Goal: Task Accomplishment & Management: Manage account settings

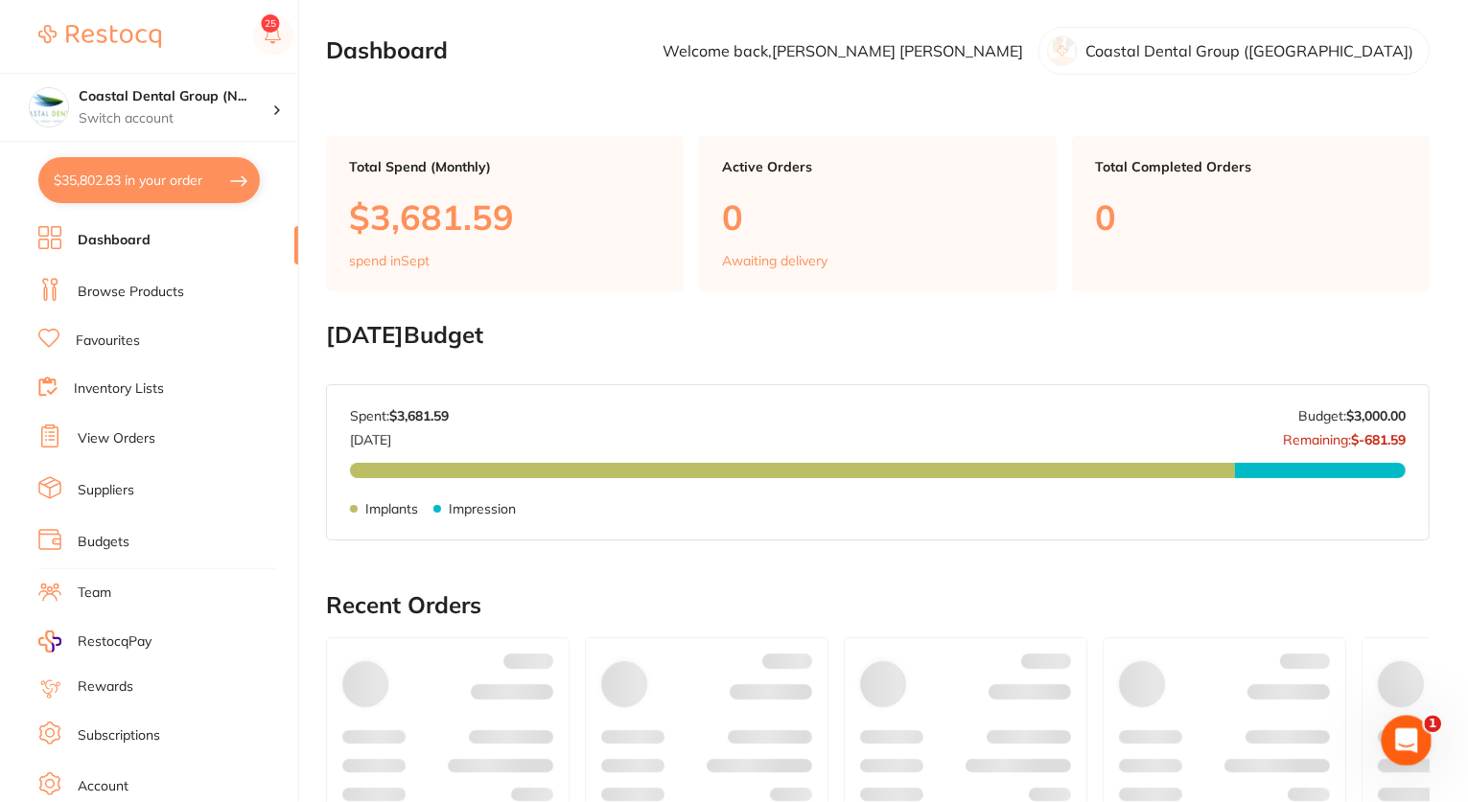
click at [1400, 743] on icon "Open Intercom Messenger" at bounding box center [1404, 739] width 32 height 32
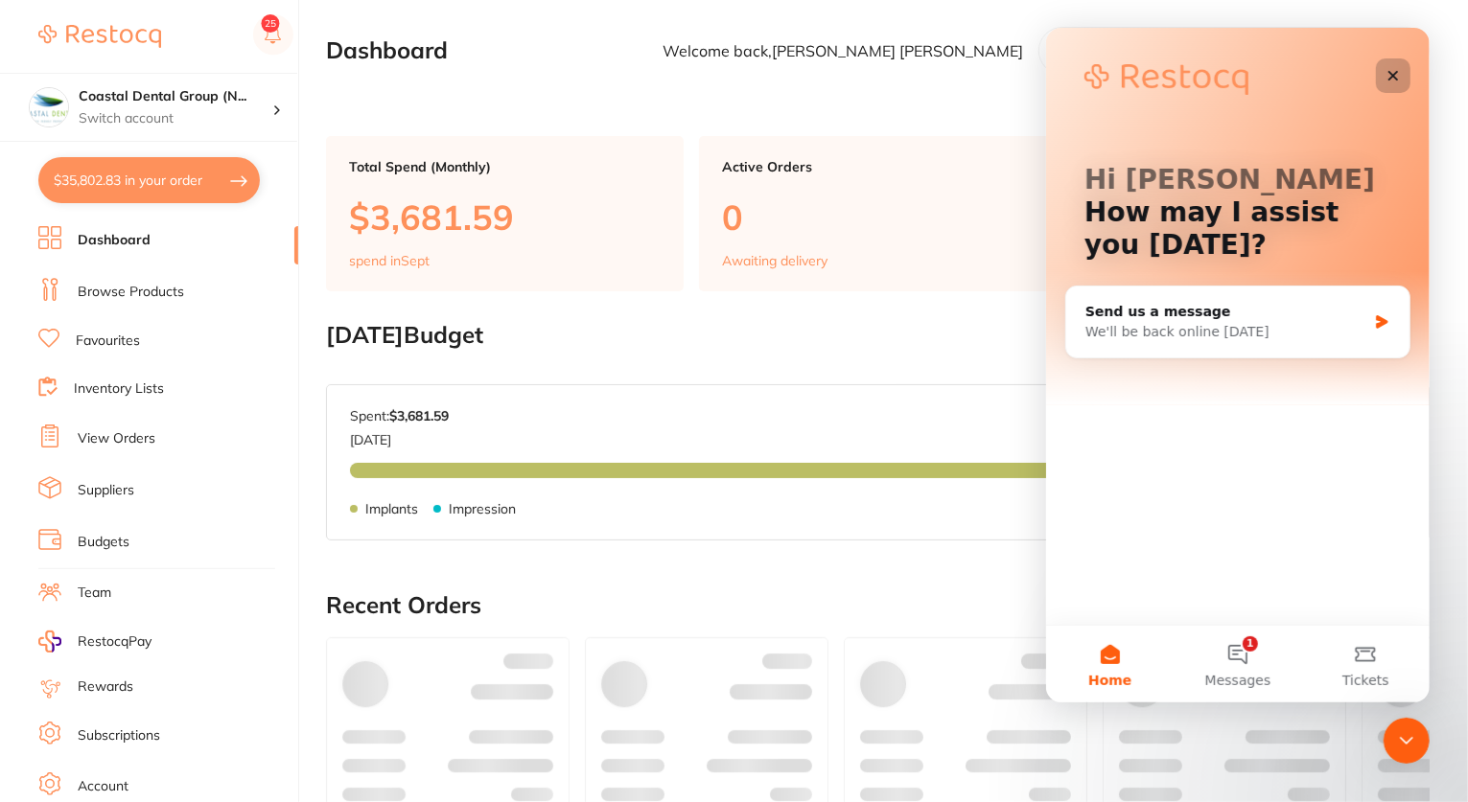
click at [1390, 75] on icon "Close" at bounding box center [1392, 76] width 11 height 11
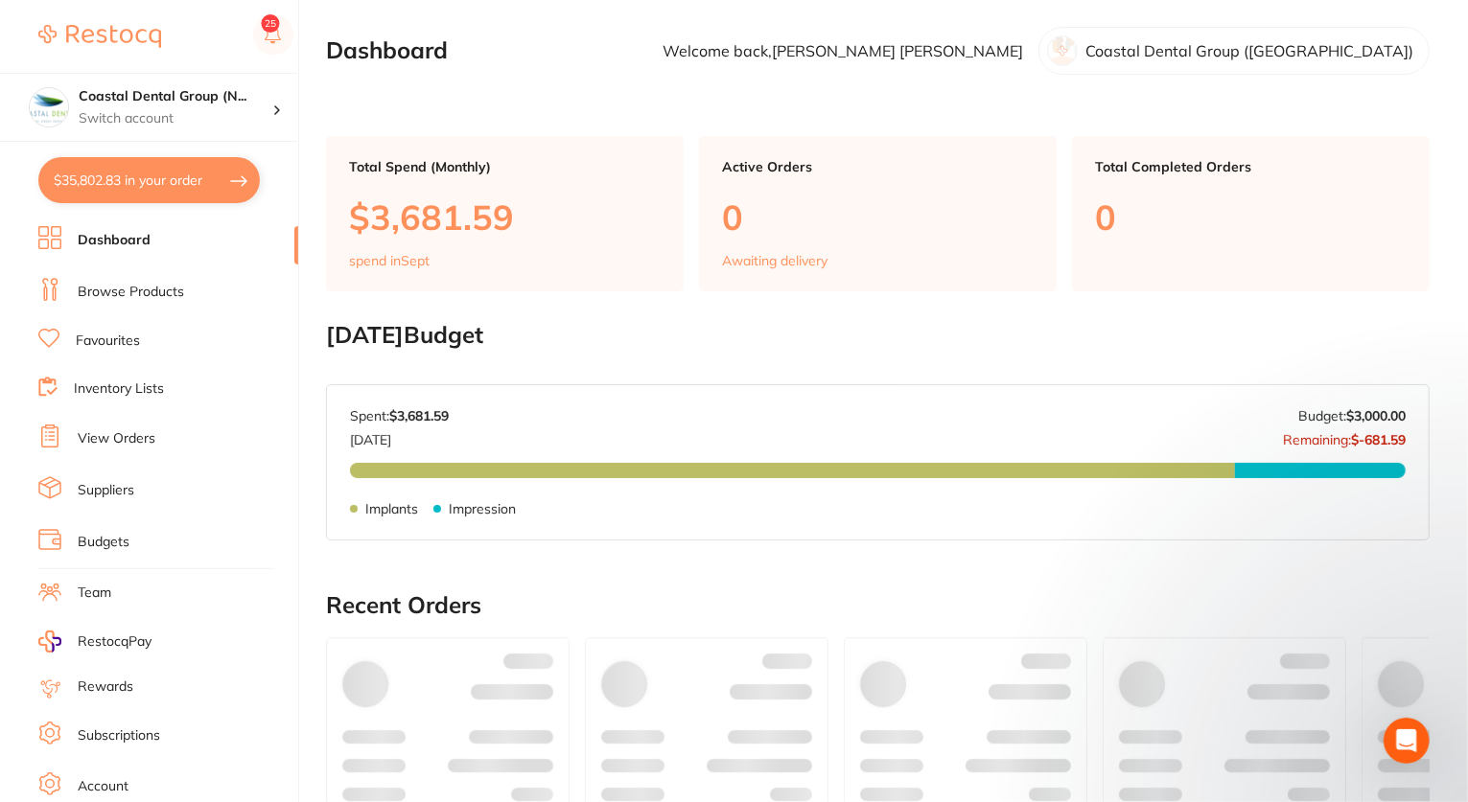
click at [149, 287] on link "Browse Products" at bounding box center [131, 292] width 106 height 19
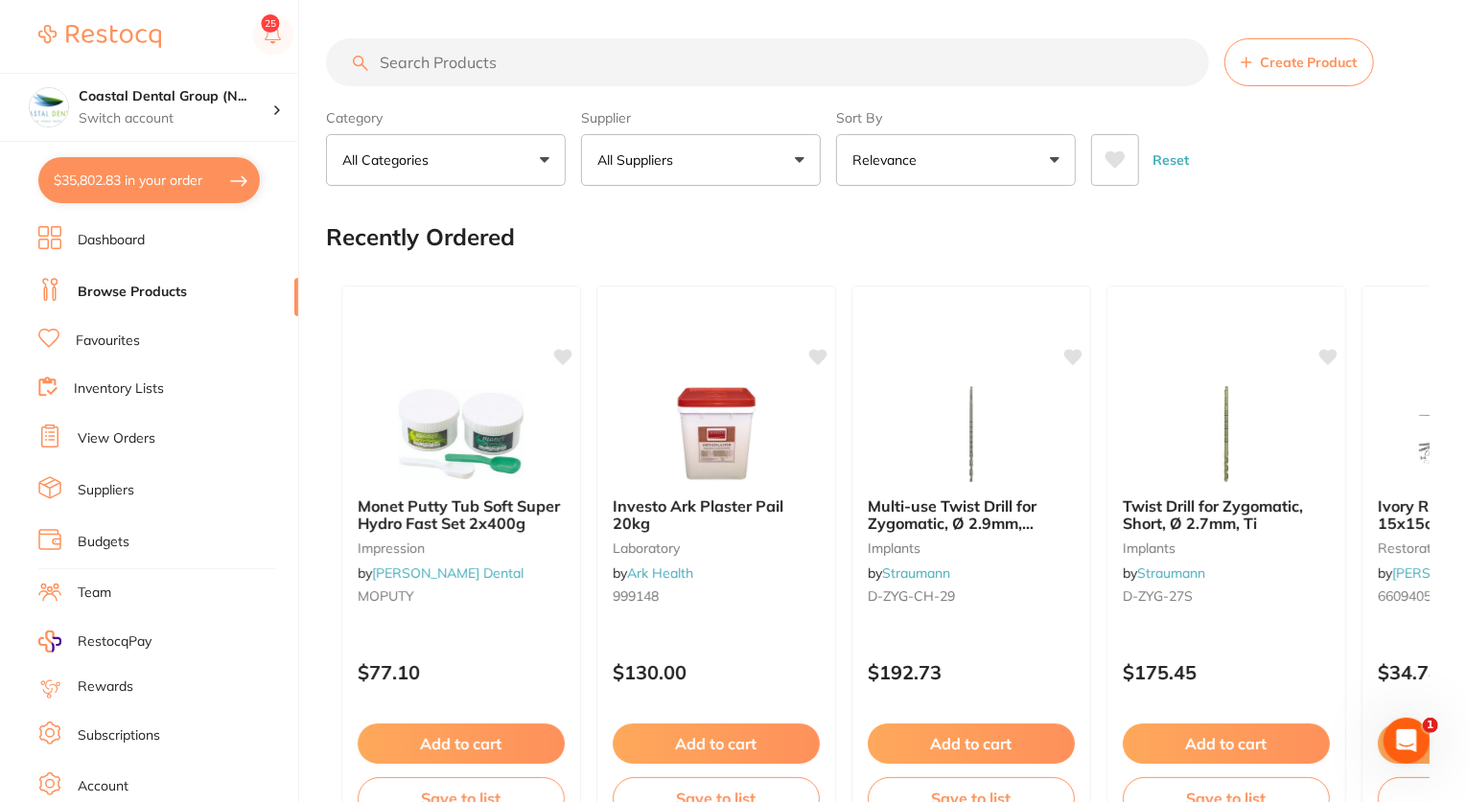
click at [96, 242] on link "Dashboard" at bounding box center [111, 240] width 67 height 19
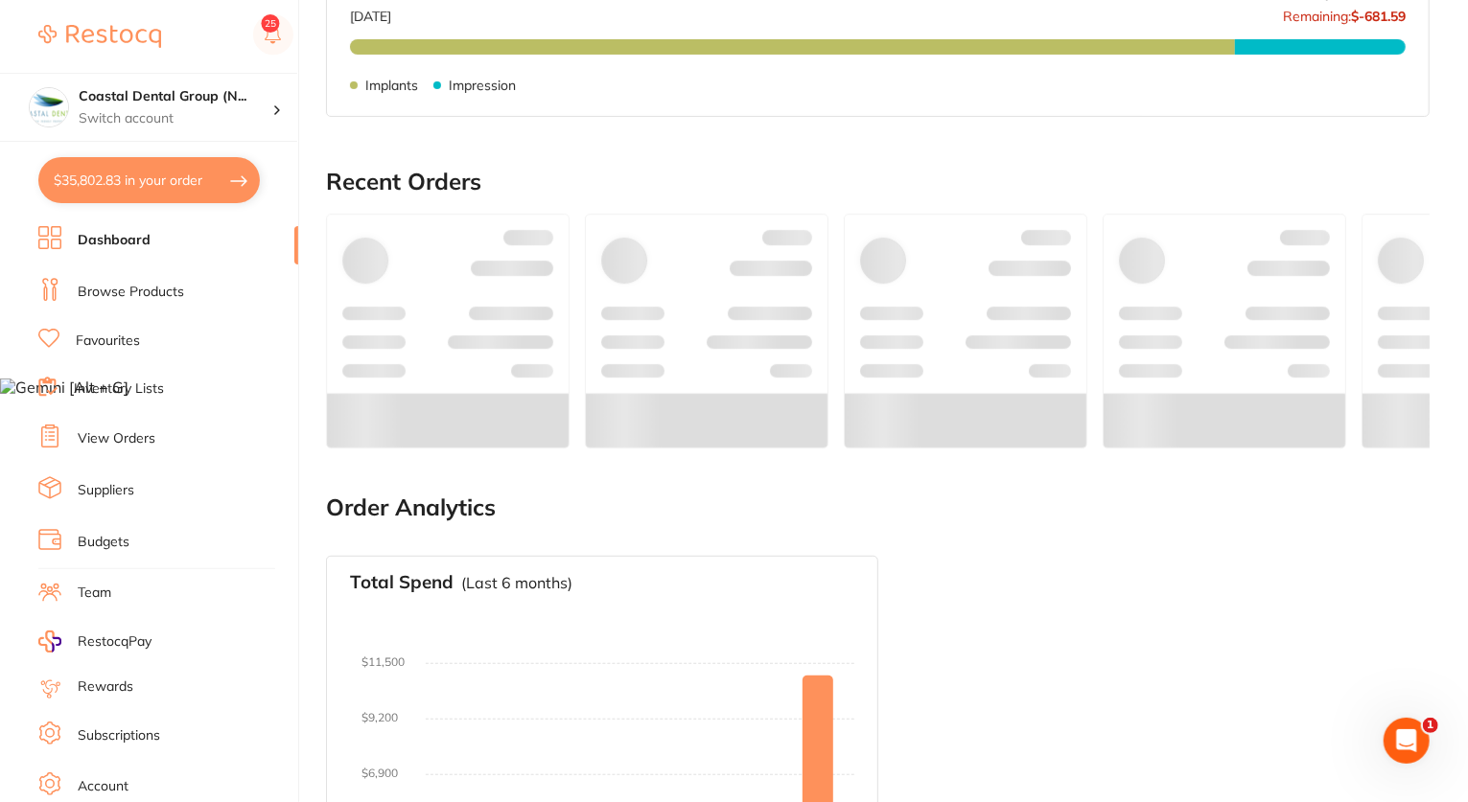
scroll to position [418, 0]
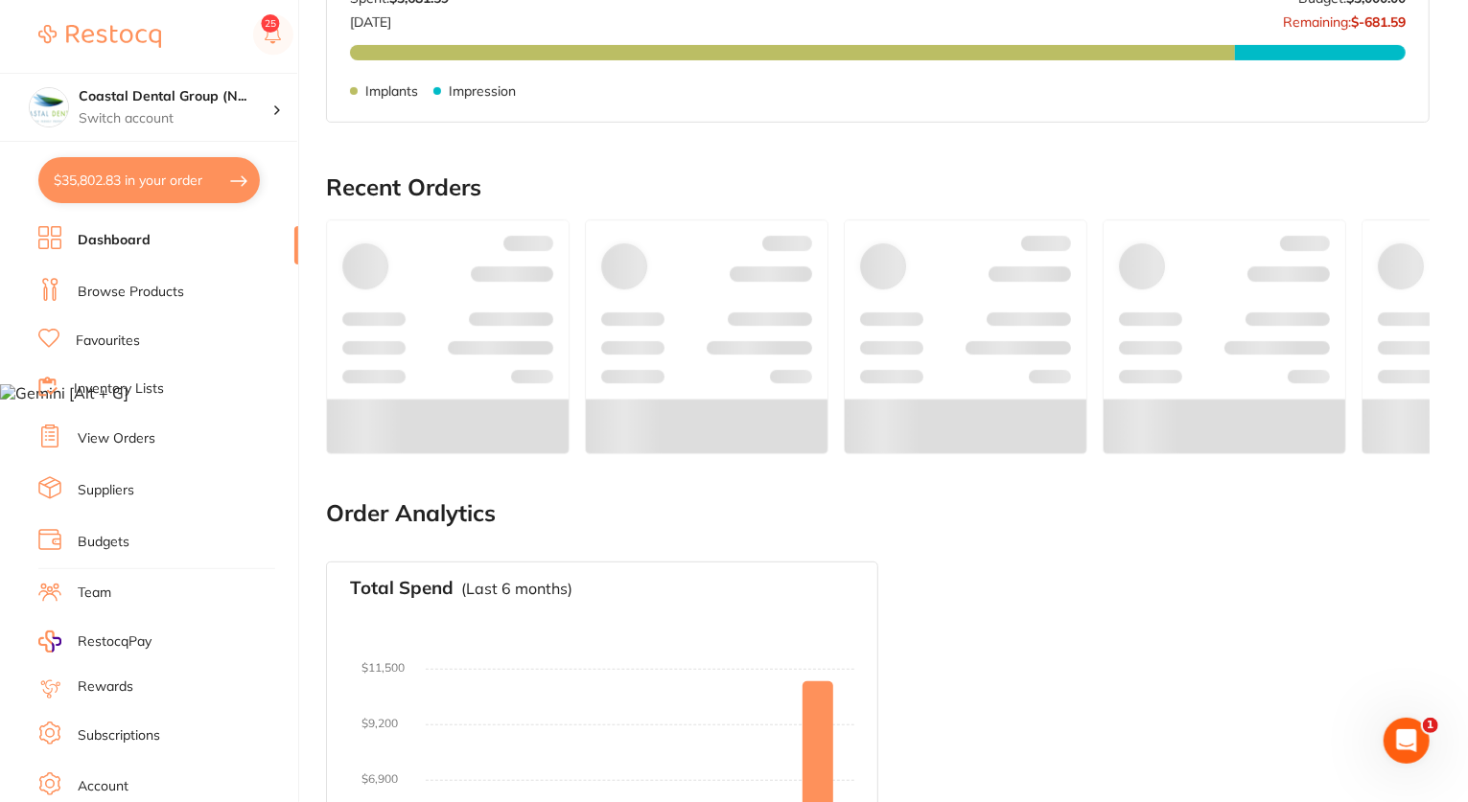
click at [136, 431] on link "View Orders" at bounding box center [117, 438] width 78 height 19
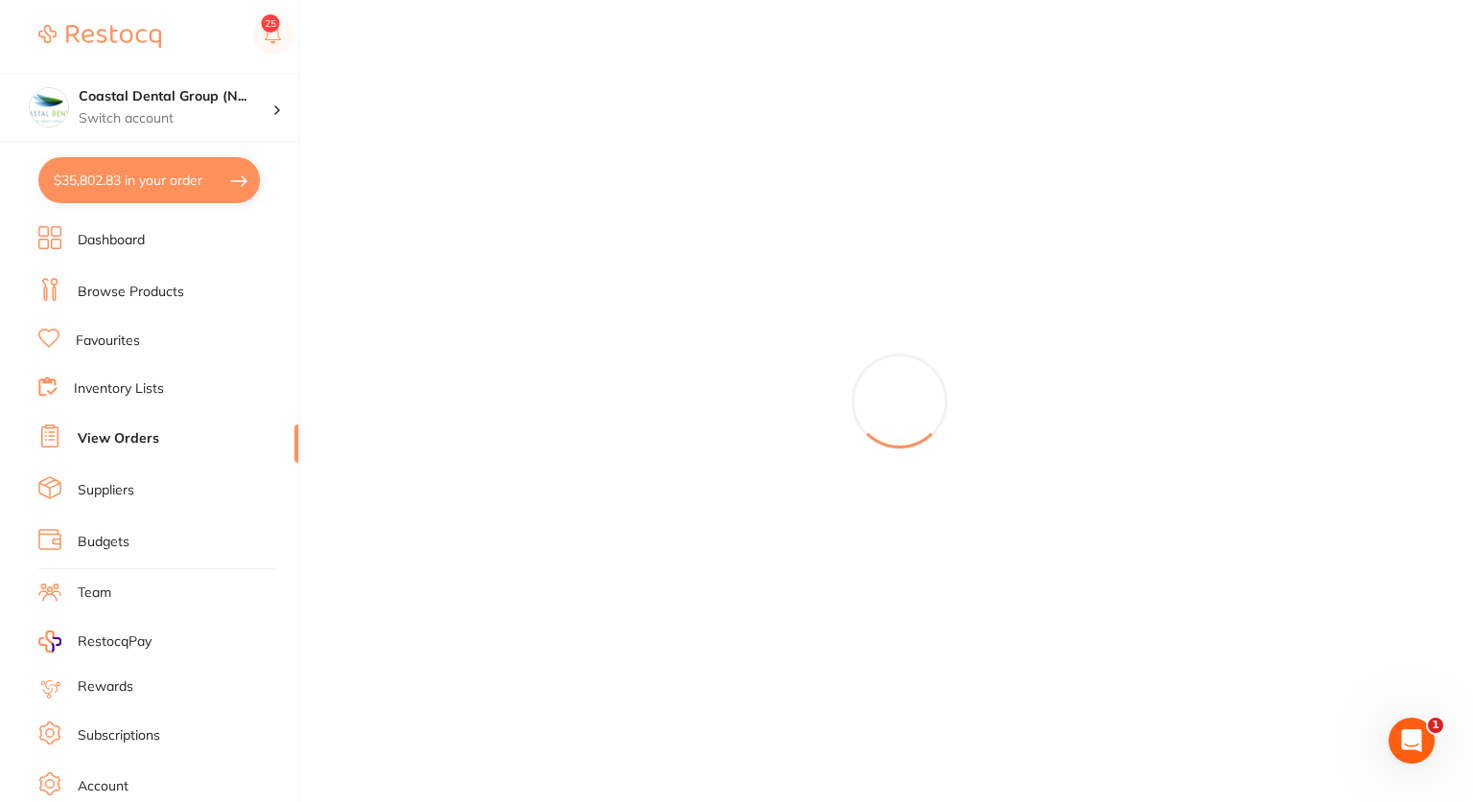
click at [123, 244] on link "Dashboard" at bounding box center [111, 240] width 67 height 19
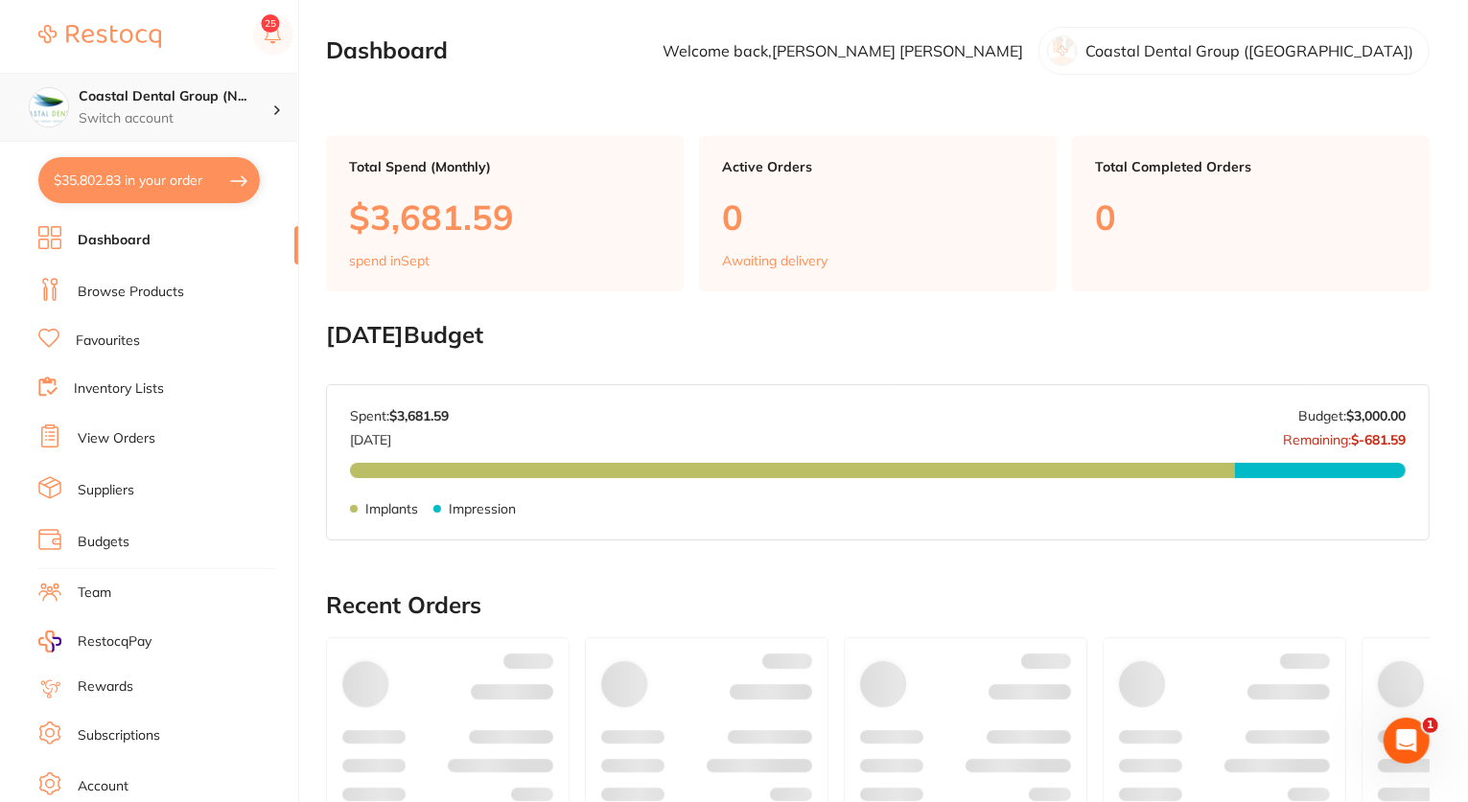
click at [222, 120] on p "Switch account" at bounding box center [176, 118] width 194 height 19
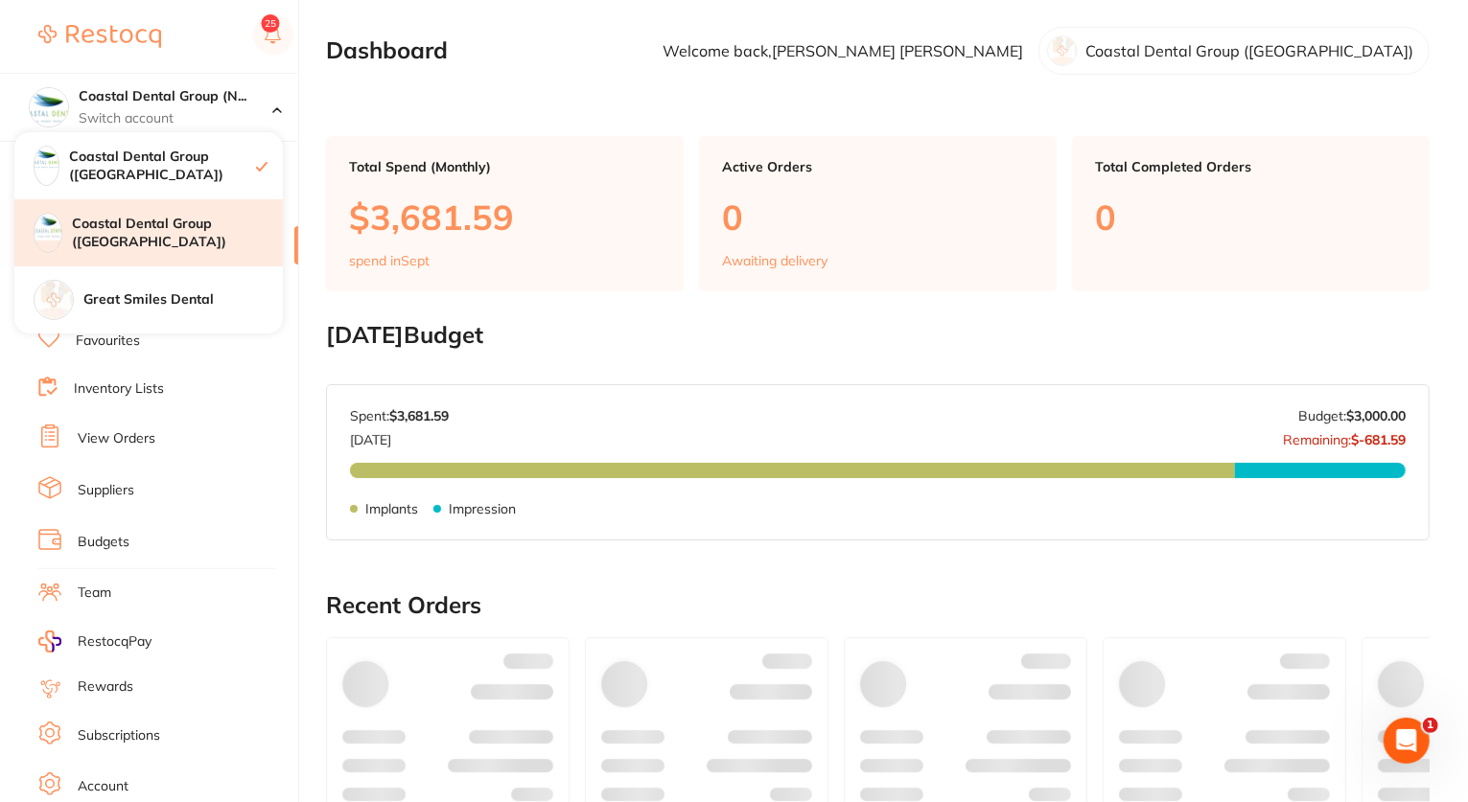
click at [163, 227] on h4 "Coastal Dental Group ([GEOGRAPHIC_DATA])" at bounding box center [177, 233] width 211 height 37
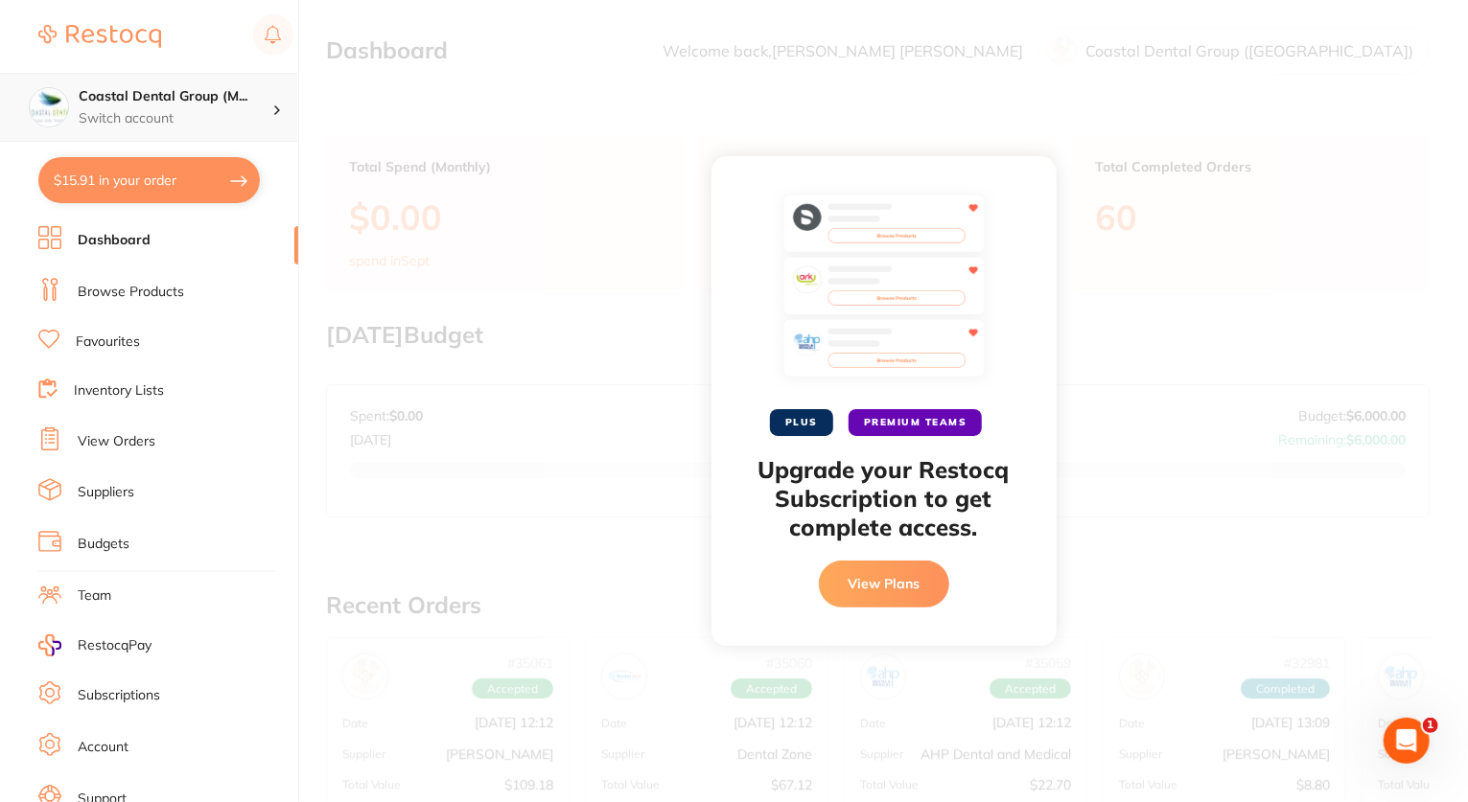
click at [151, 114] on p "Switch account" at bounding box center [176, 118] width 194 height 19
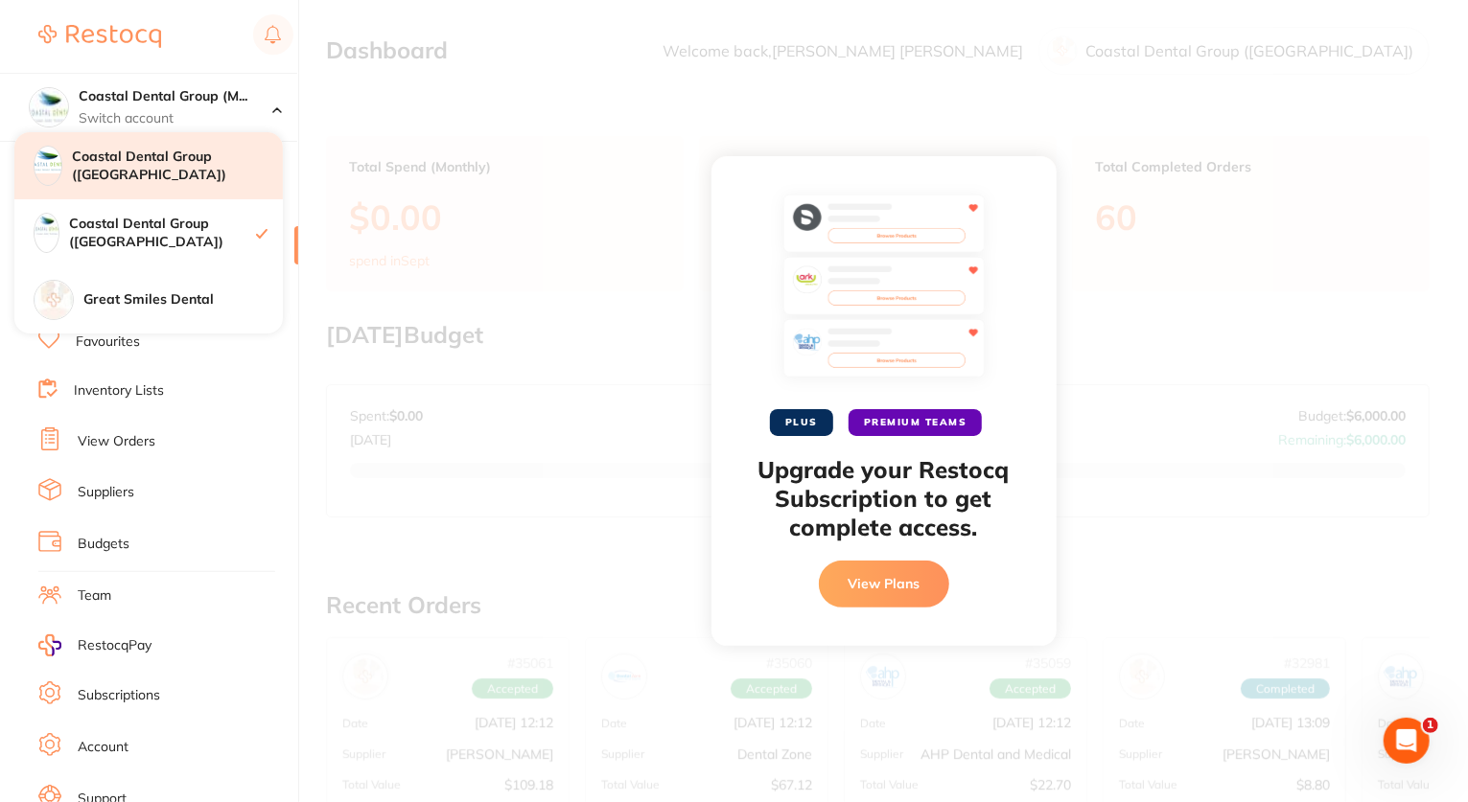
click at [146, 172] on h4 "Coastal Dental Group ([GEOGRAPHIC_DATA])" at bounding box center [177, 166] width 211 height 37
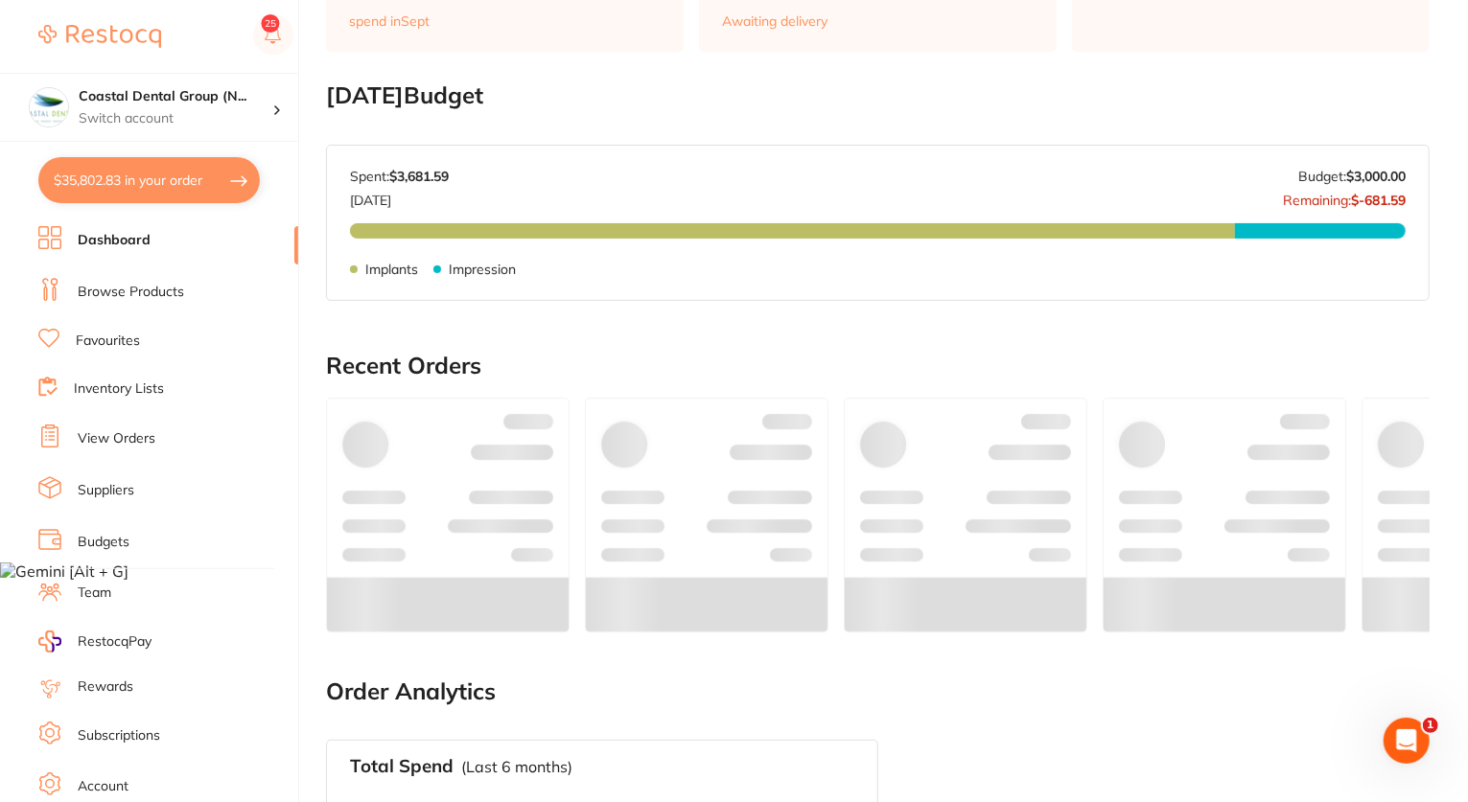
scroll to position [237, 0]
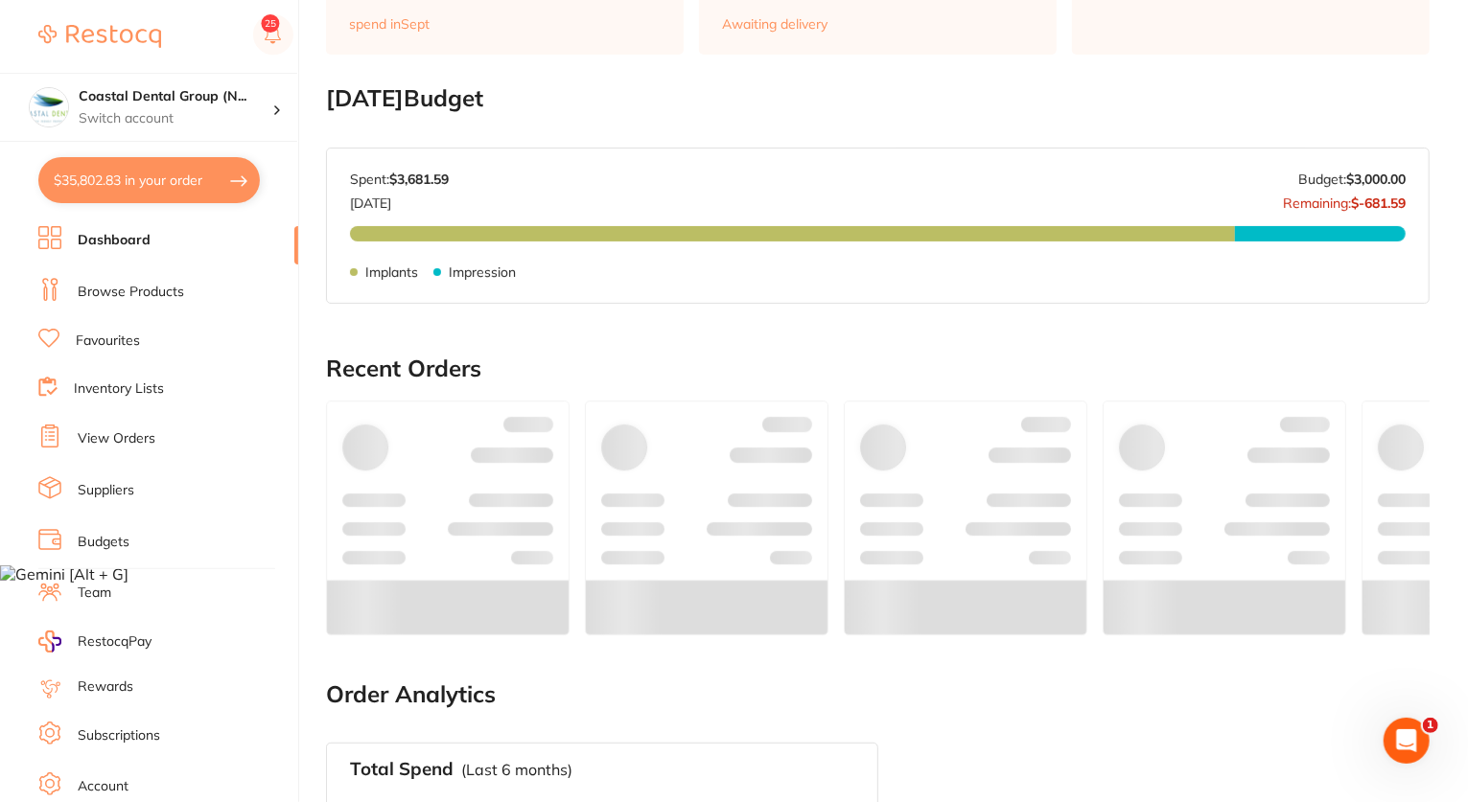
click at [121, 438] on link "View Orders" at bounding box center [117, 438] width 78 height 19
